Goal: Task Accomplishment & Management: Use online tool/utility

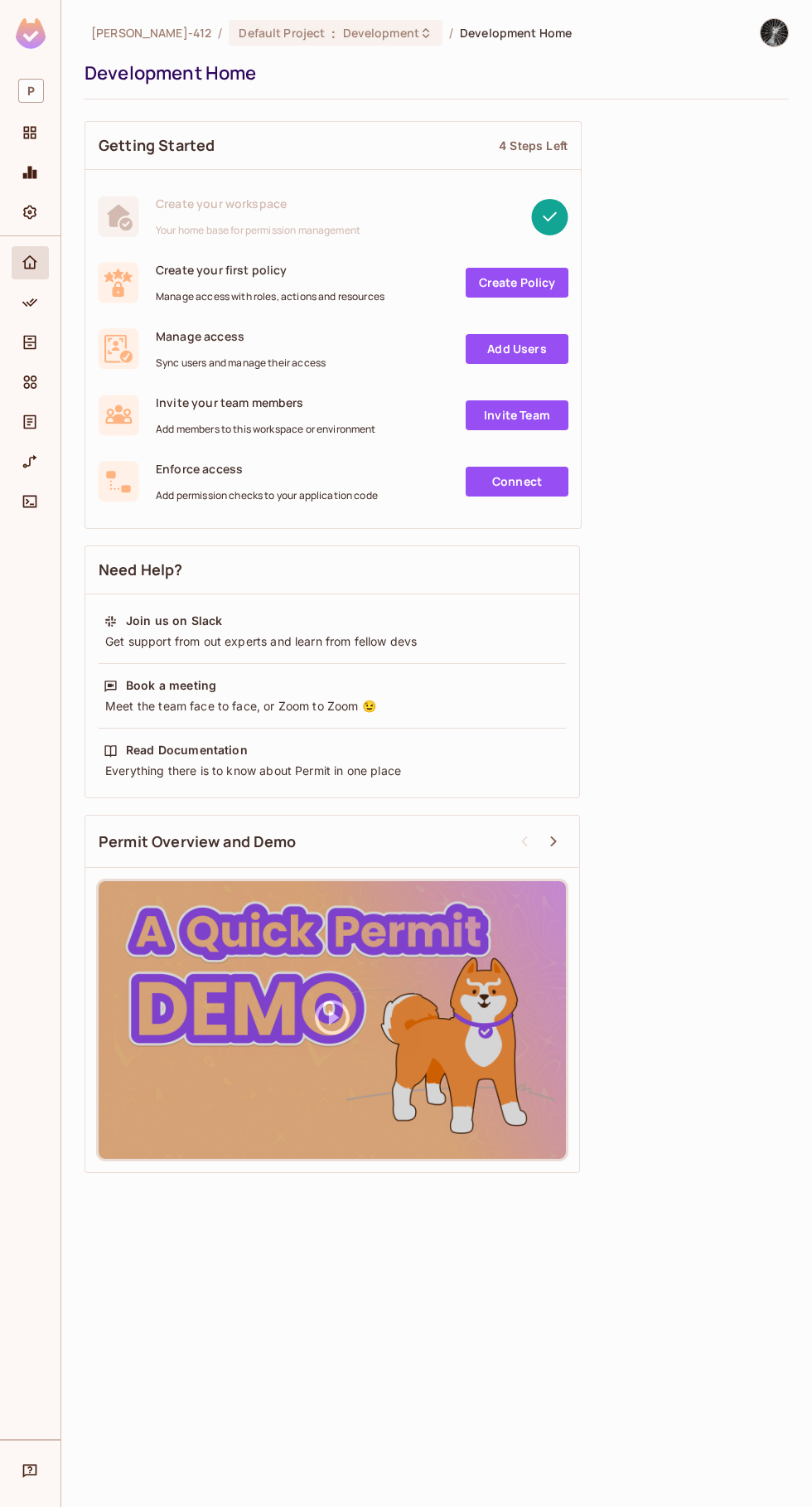
click at [526, 477] on link "Connect" at bounding box center [517, 481] width 103 height 29
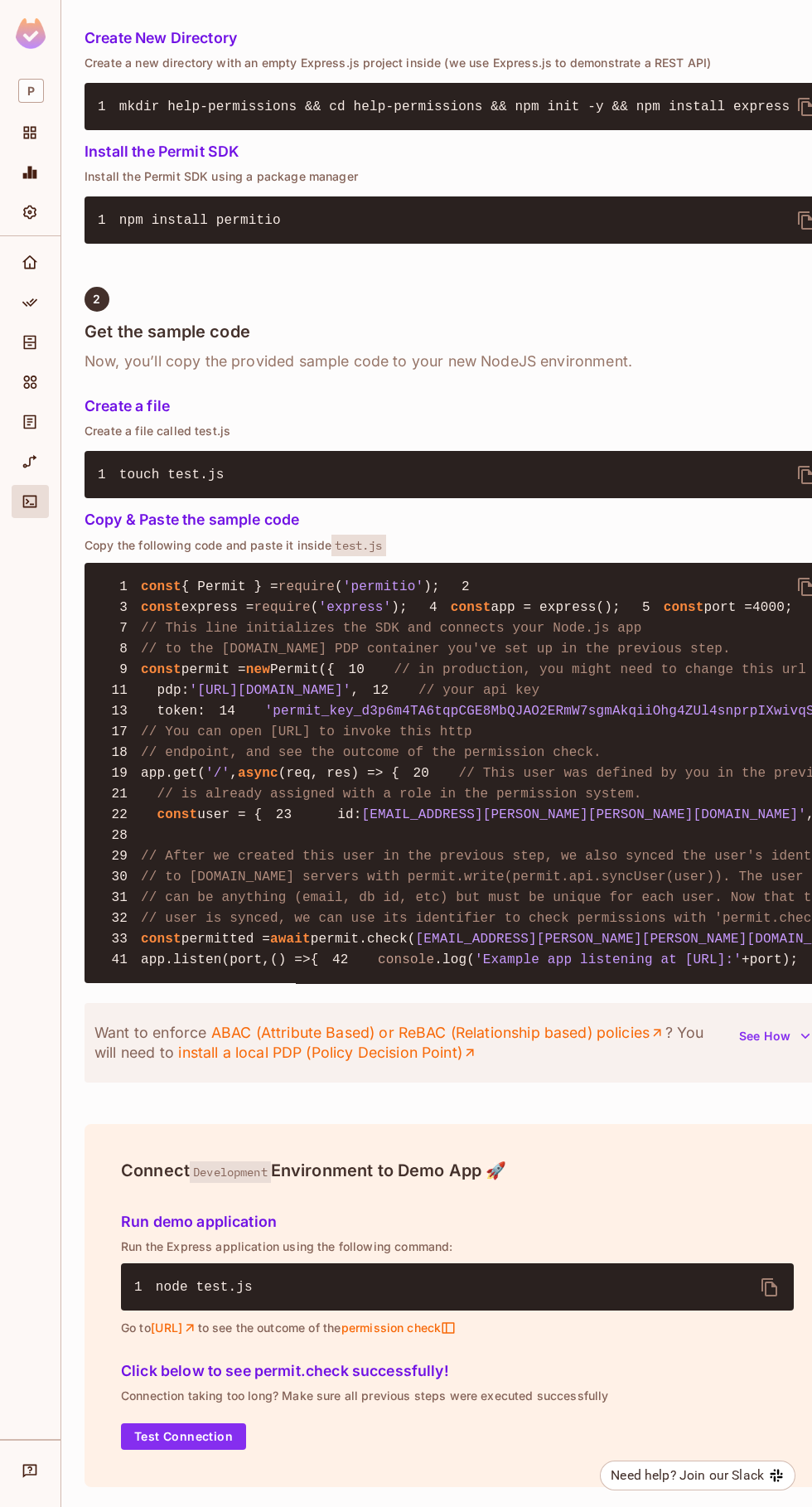
scroll to position [1095, 0]
click at [196, 1450] on button "Test Connection" at bounding box center [183, 1437] width 125 height 27
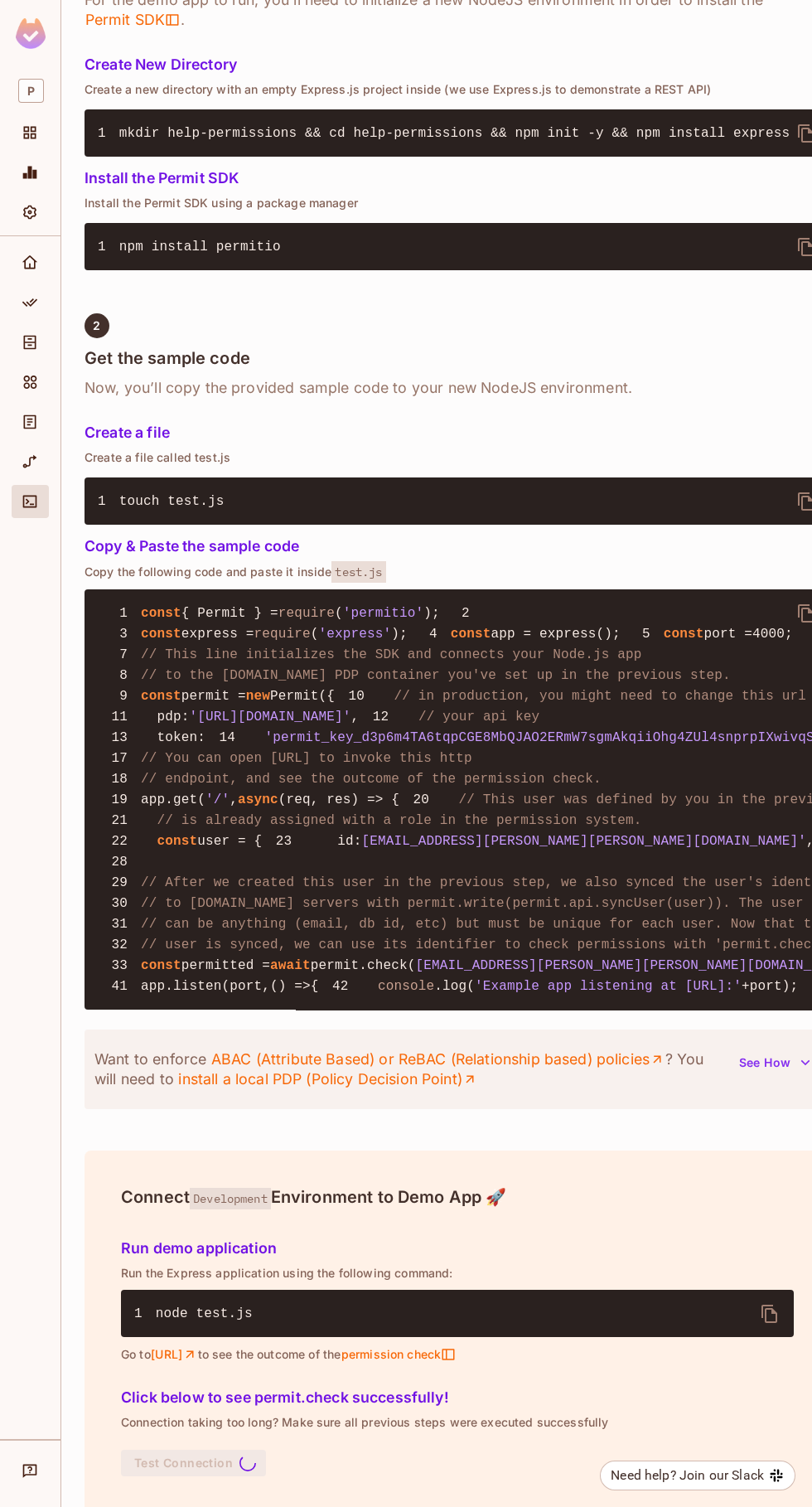
scroll to position [0, 0]
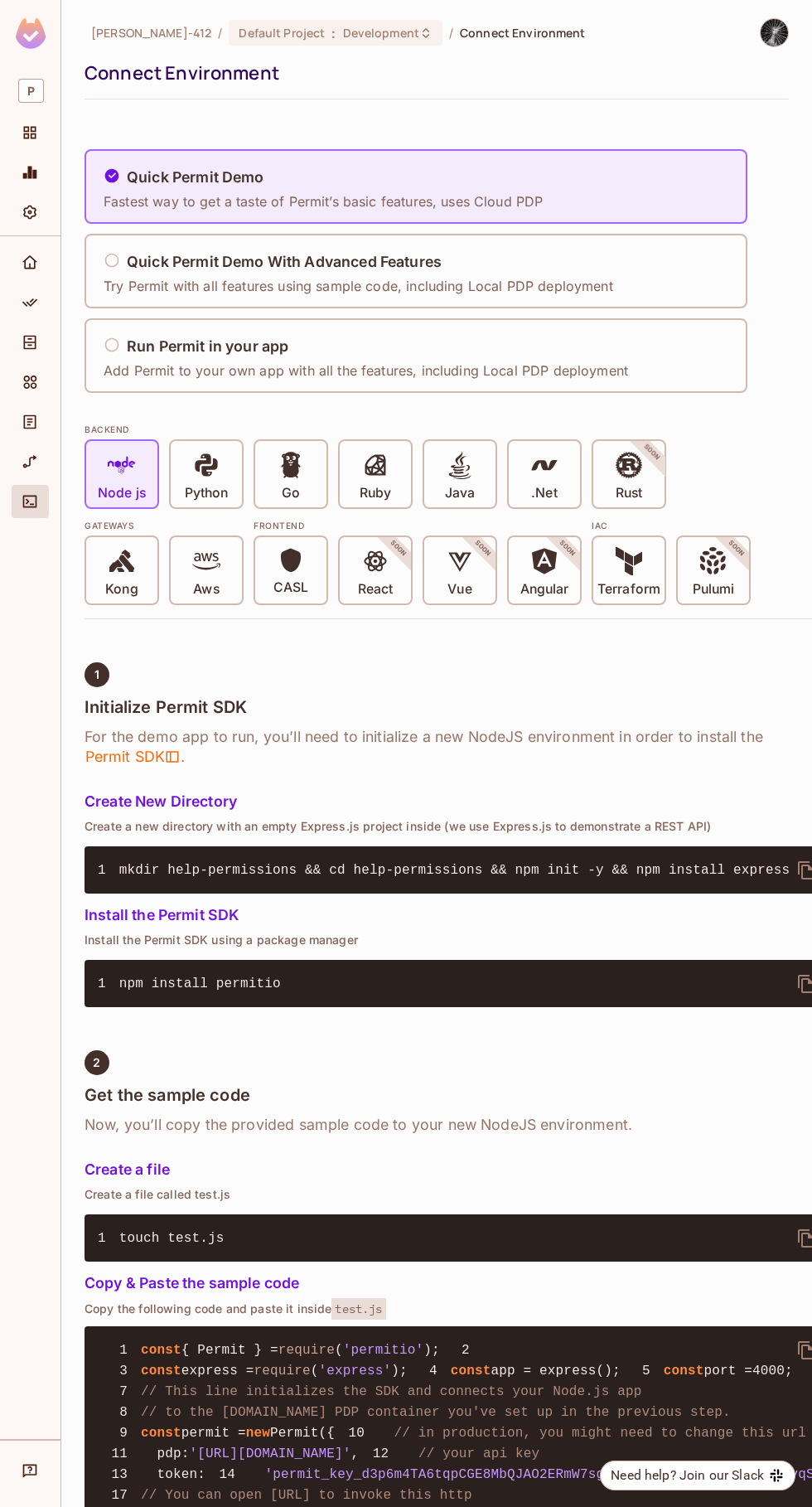
click at [29, 342] on icon "Directory" at bounding box center [29, 342] width 12 height 14
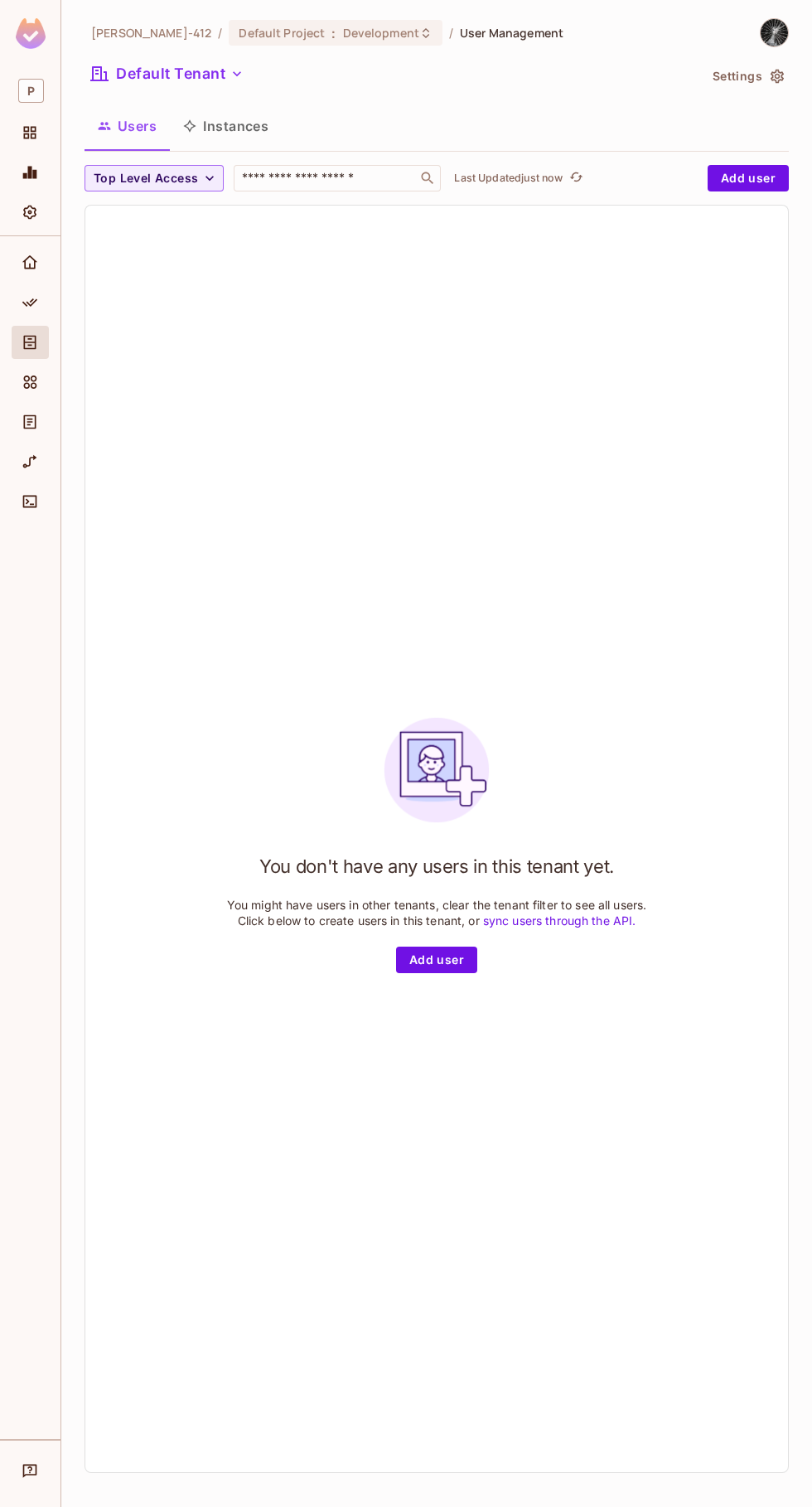
click at [29, 133] on icon "Projects" at bounding box center [29, 132] width 16 height 16
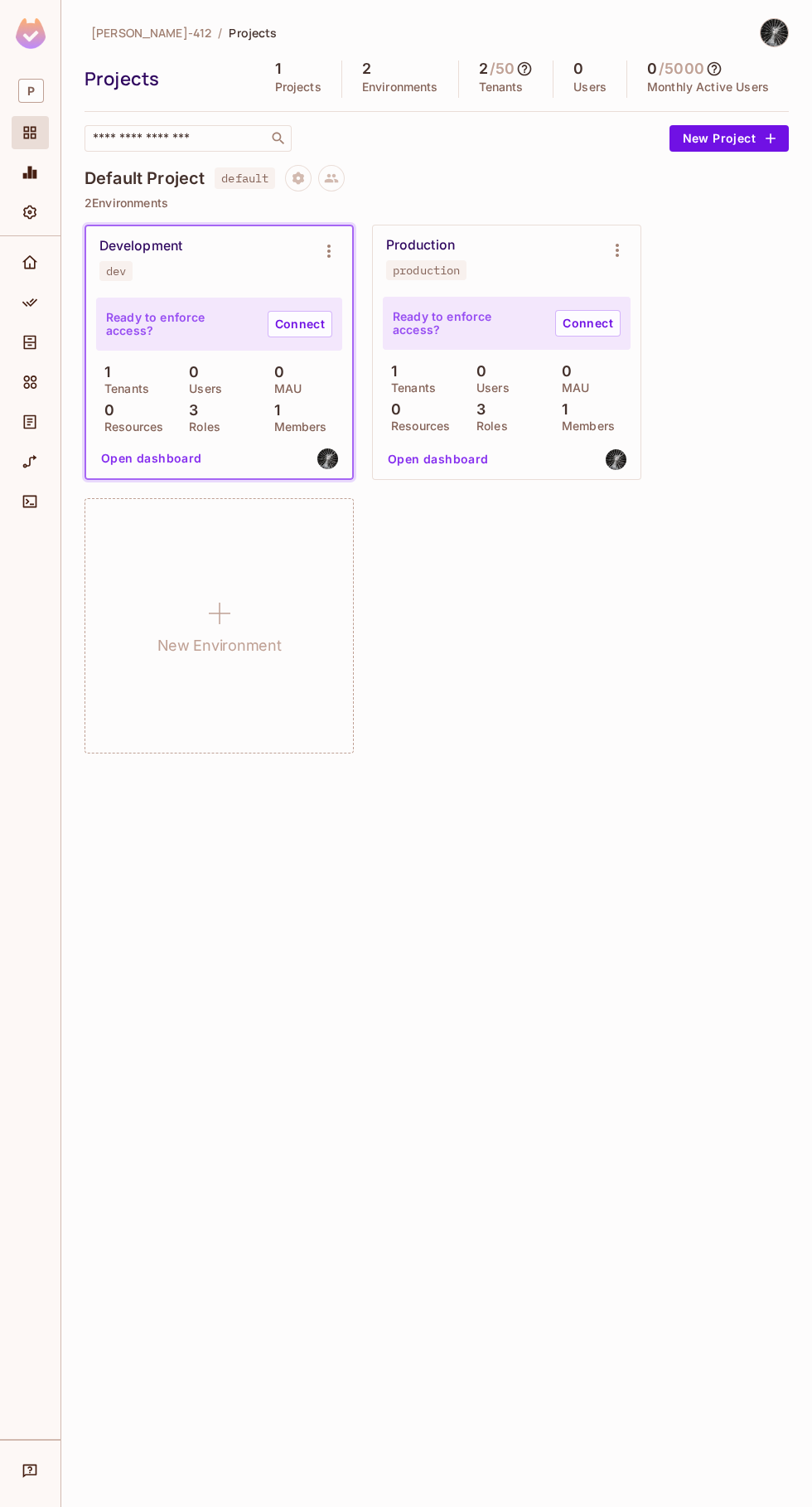
click at [743, 141] on button "New Project" at bounding box center [729, 139] width 120 height 27
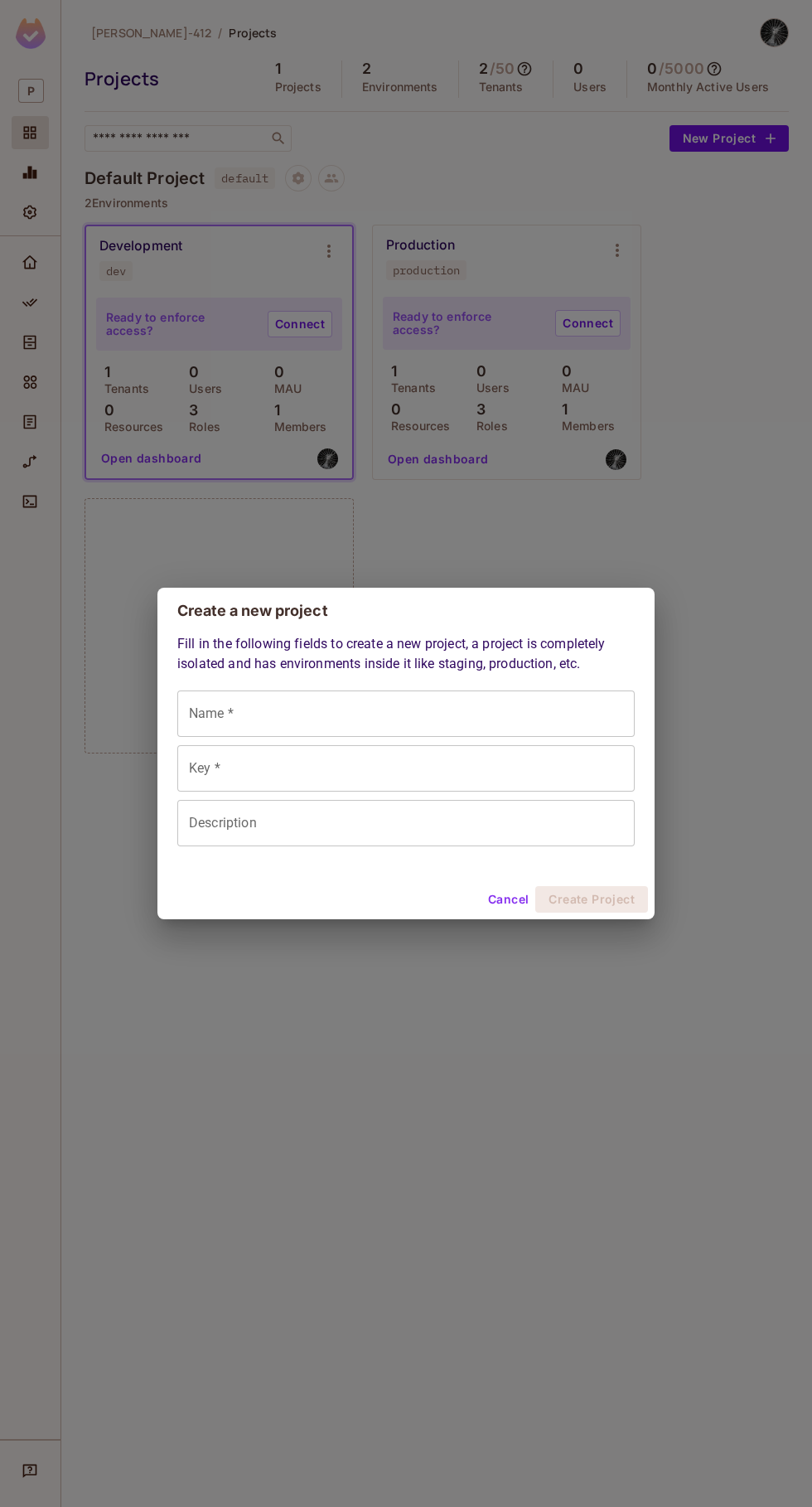
click at [648, 566] on div "Create a new project Fill in the following fields to create a new project, a pr…" at bounding box center [406, 754] width 812 height 1507
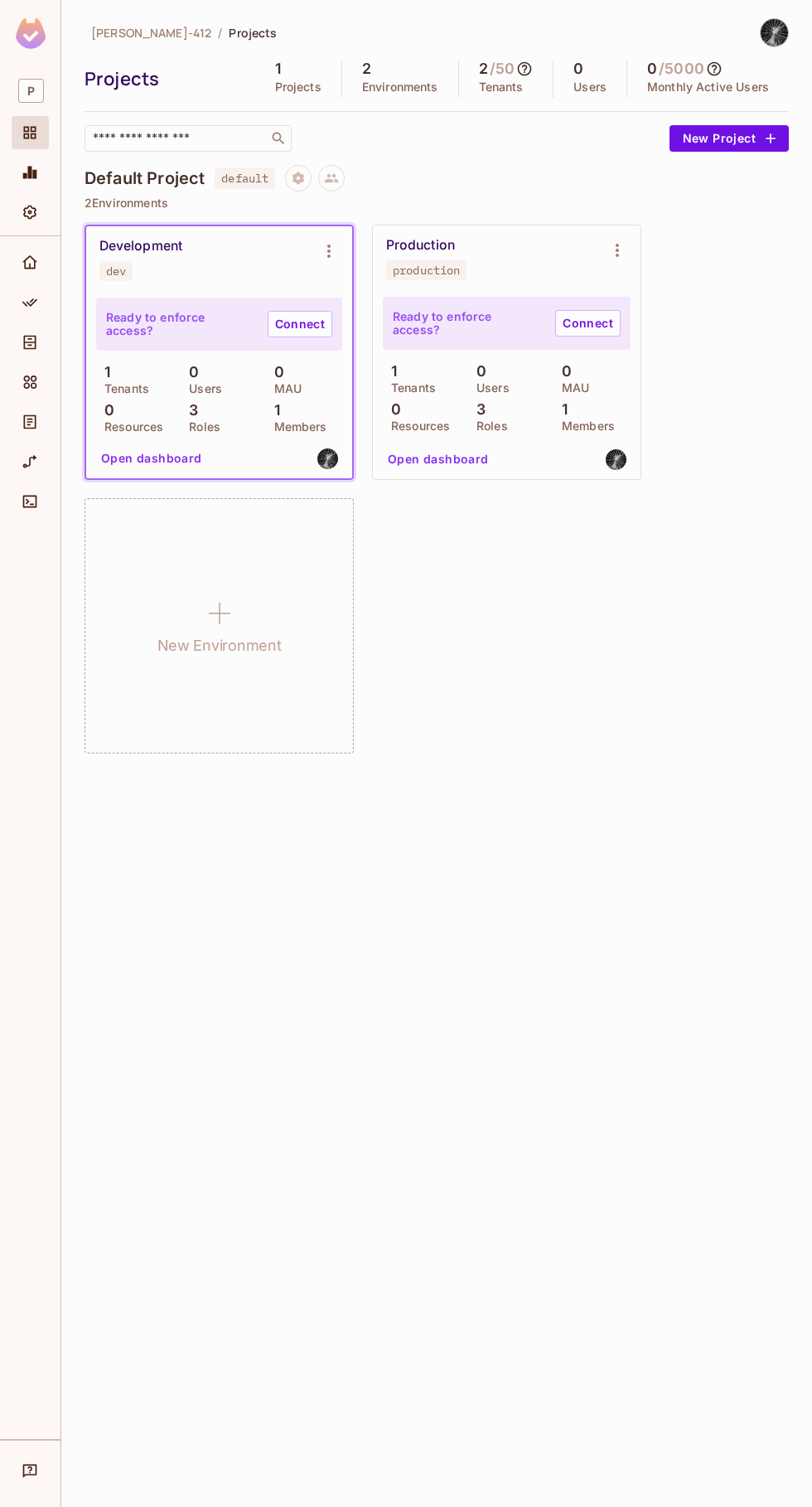
click at [509, 971] on div "[PERSON_NAME]-412 / Projects Projects 1 Projects 2 Environments 2 / 50 Tenants …" at bounding box center [437, 754] width 750 height 1507
